Goal: Transaction & Acquisition: Purchase product/service

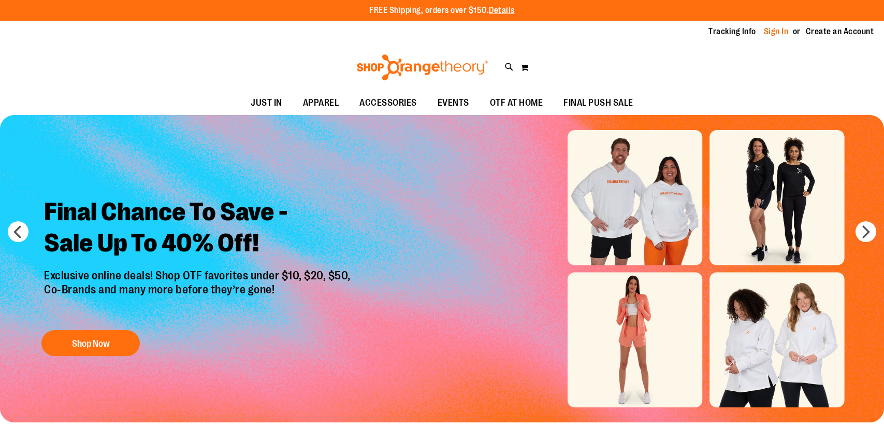
click at [781, 34] on link "Sign In" at bounding box center [776, 31] width 25 height 11
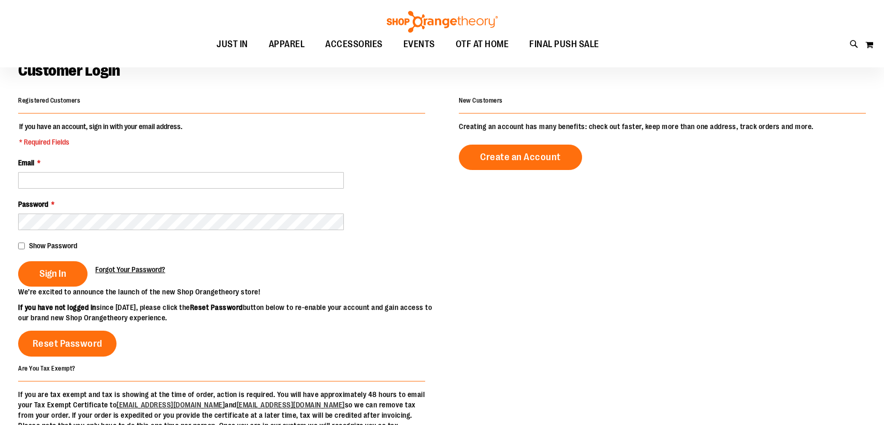
scroll to position [147, 0]
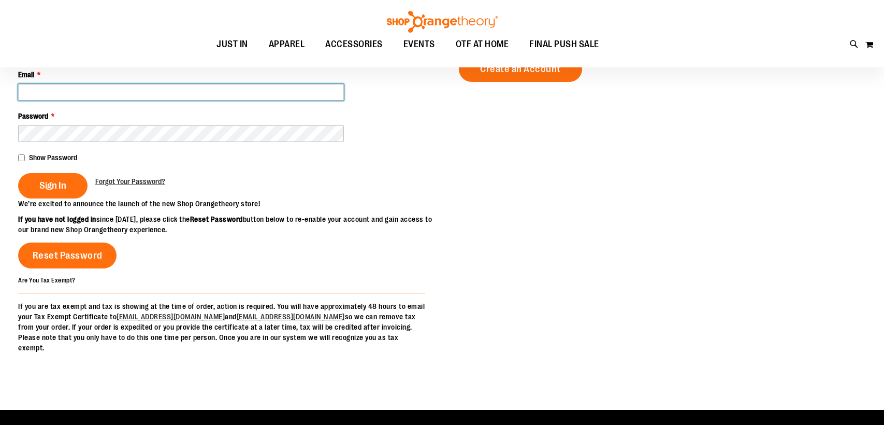
click at [122, 90] on input "Email *" at bounding box center [181, 92] width 326 height 17
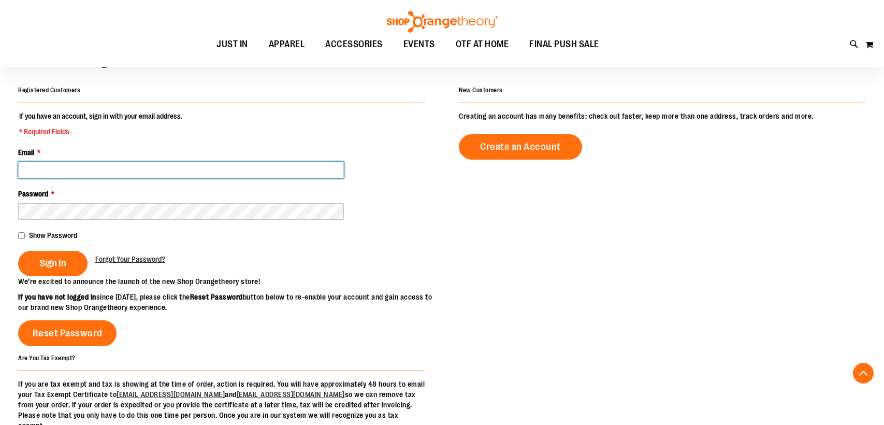
scroll to position [0, 0]
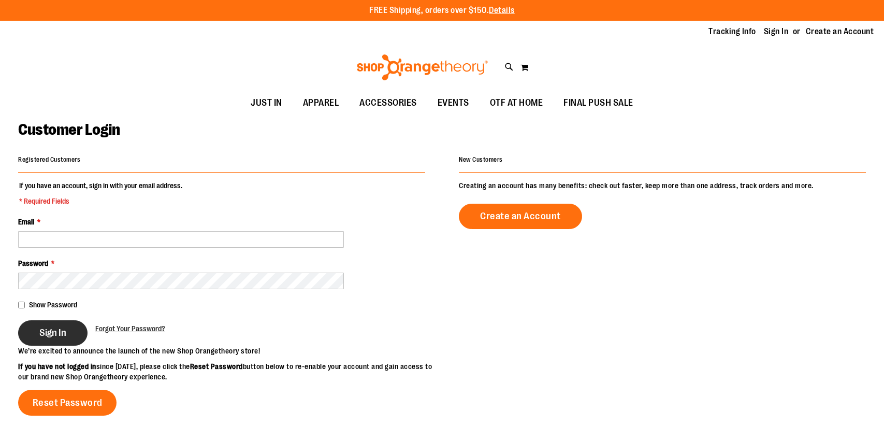
click at [68, 336] on button "Sign In" at bounding box center [52, 332] width 69 height 25
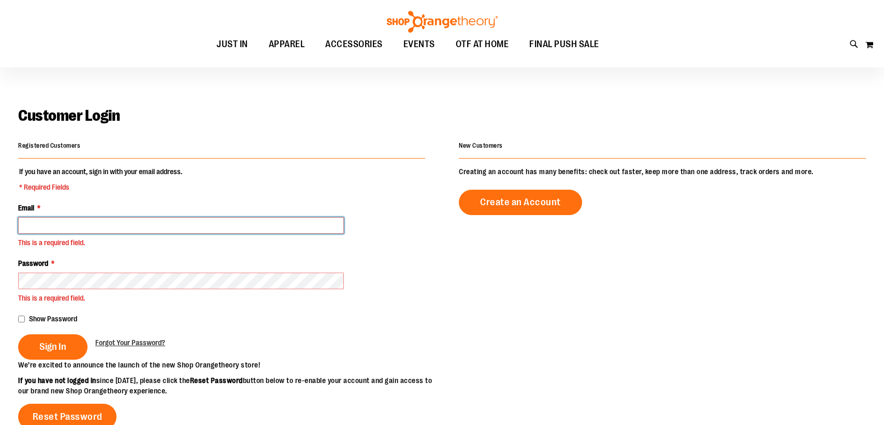
scroll to position [18, 0]
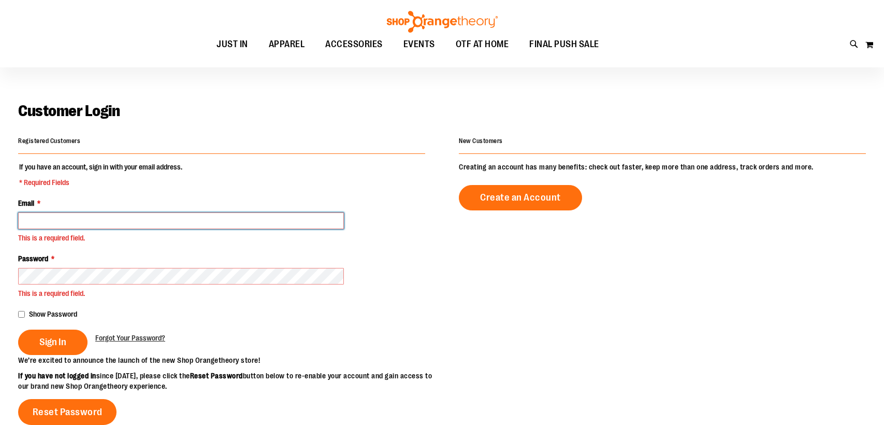
click at [50, 218] on input "Email *" at bounding box center [181, 220] width 326 height 17
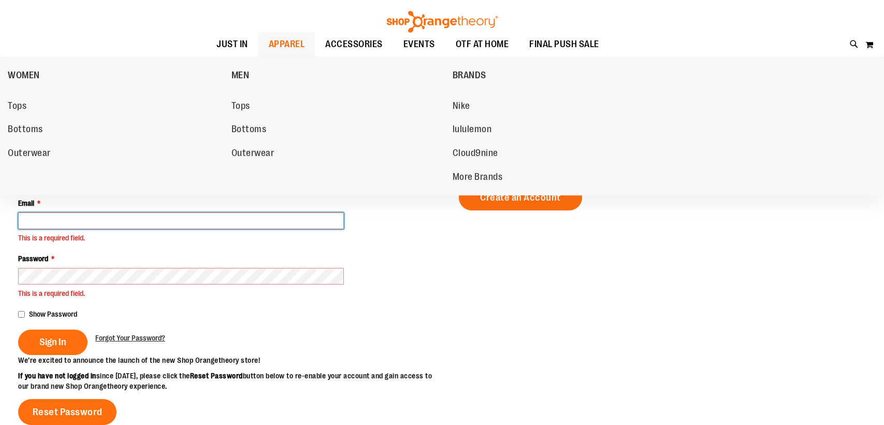
click at [269, 51] on span "APPAREL" at bounding box center [287, 44] width 36 height 23
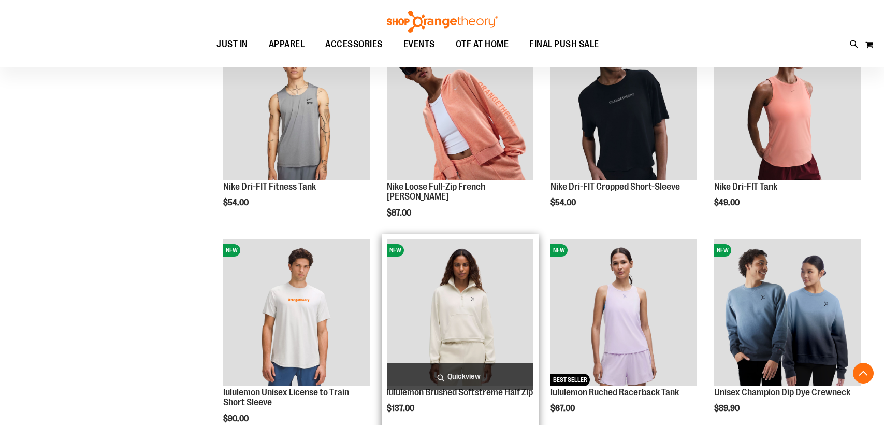
scroll to position [474, 0]
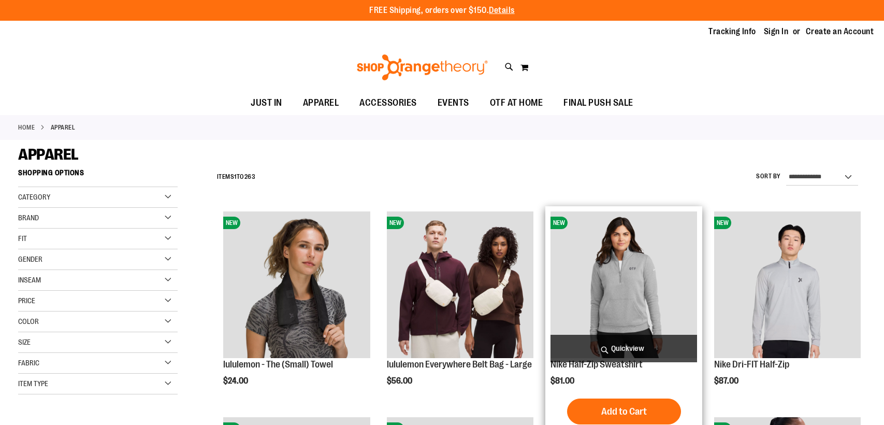
click at [628, 253] on img "product" at bounding box center [623, 284] width 147 height 147
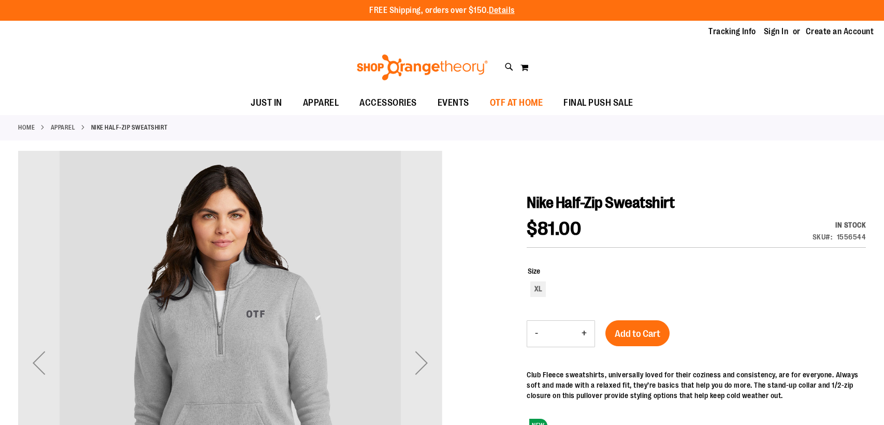
click at [502, 103] on span "OTF AT HOME" at bounding box center [516, 102] width 53 height 23
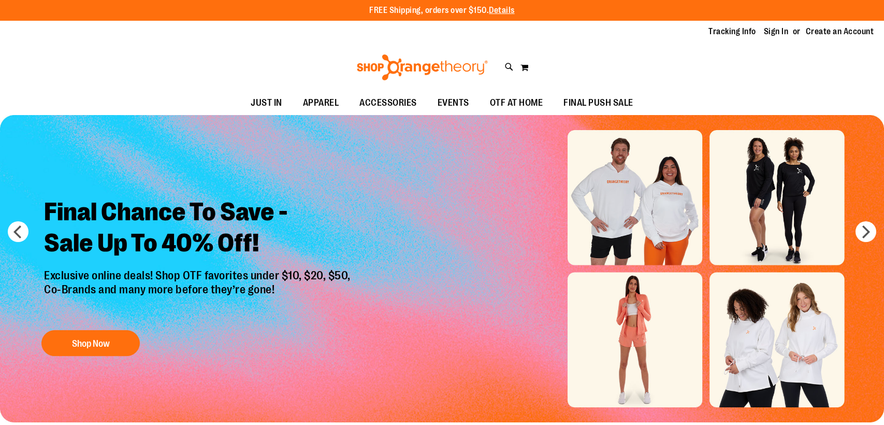
click at [51, 325] on div "Final Chance To Save - Sale Up To 40% Off! Exclusive online deals! Shop OTF fav…" at bounding box center [198, 274] width 325 height 172
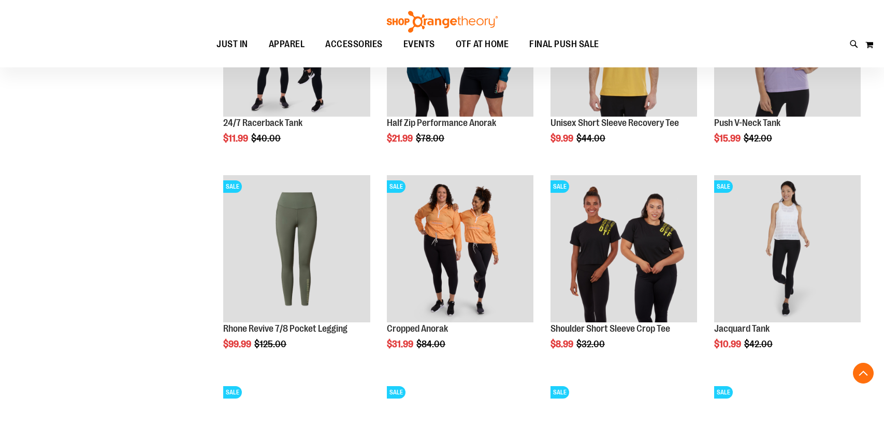
scroll to position [978, 0]
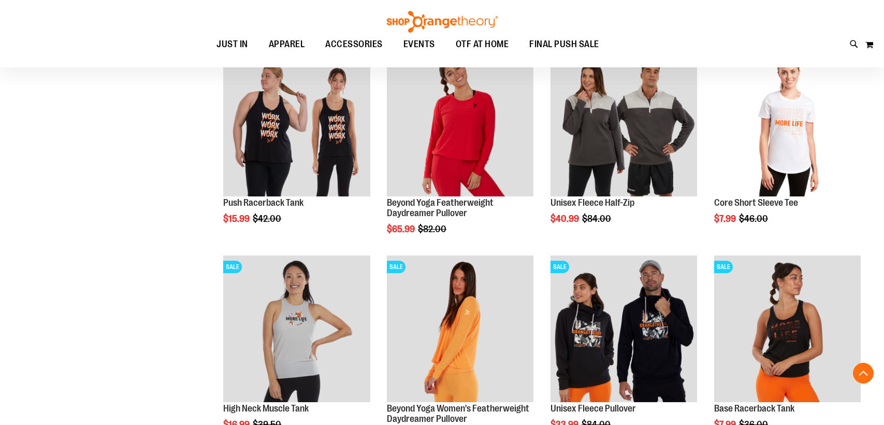
scroll to position [1437, 0]
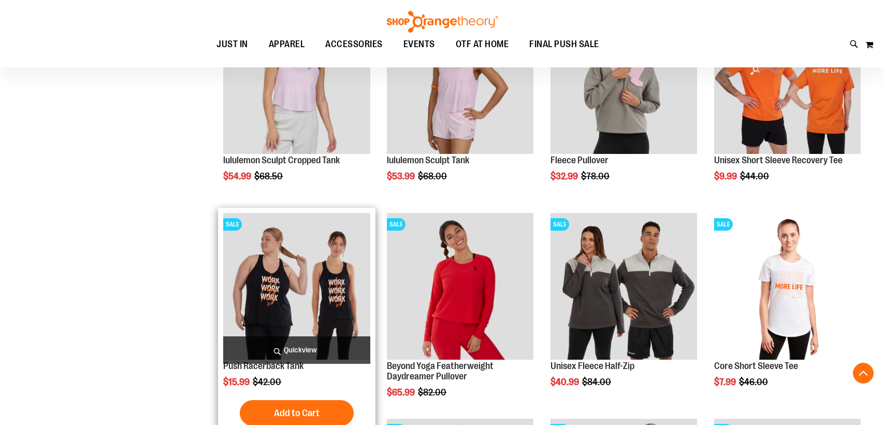
click at [272, 299] on img "product" at bounding box center [296, 286] width 147 height 147
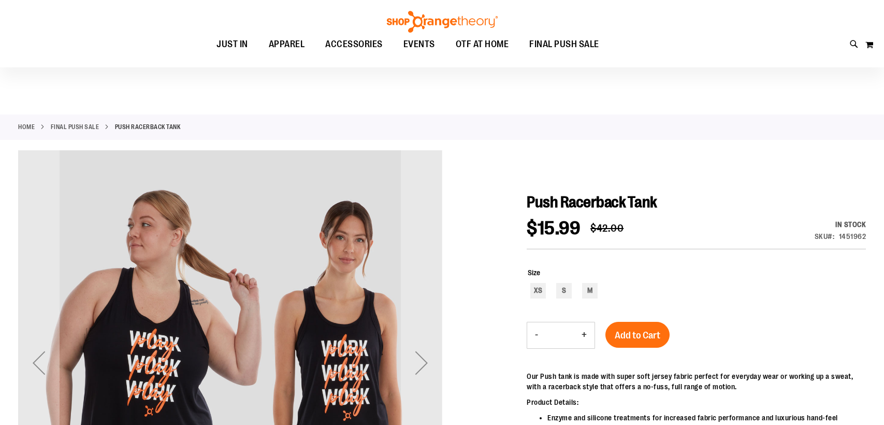
scroll to position [73, 0]
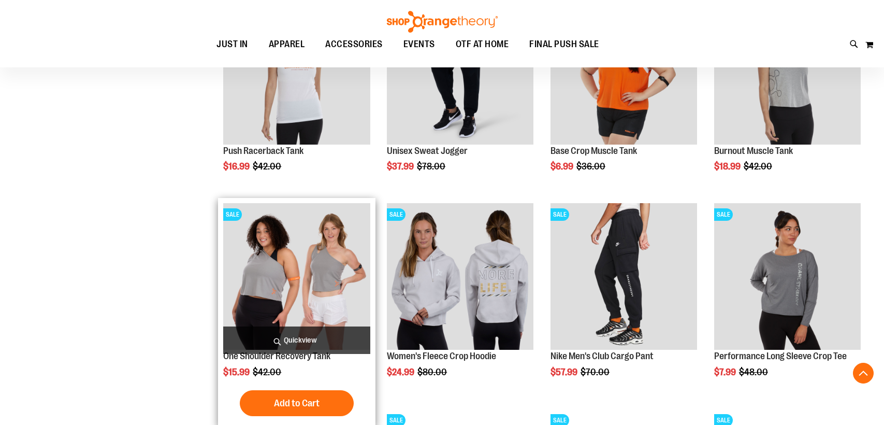
scroll to position [1194, 0]
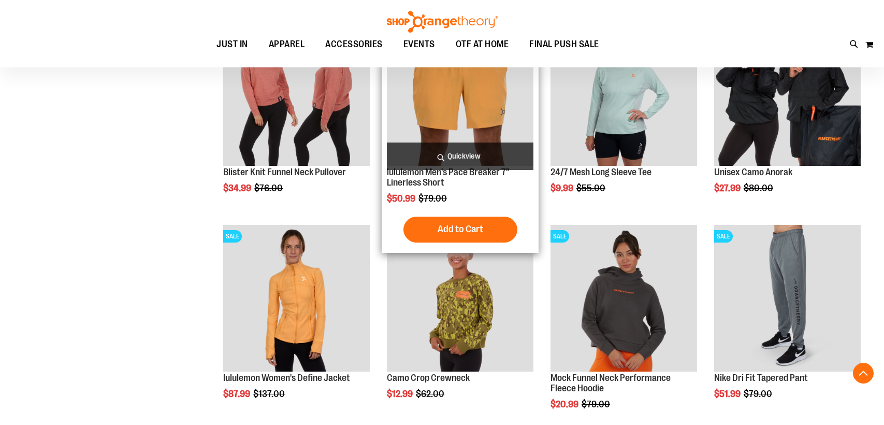
scroll to position [1884, 0]
